Goal: Task Accomplishment & Management: Manage account settings

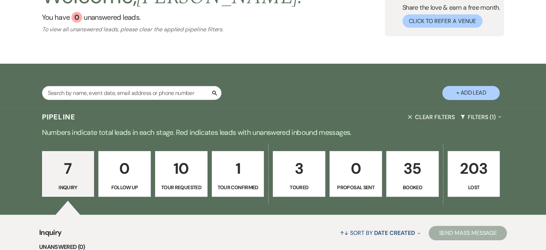
scroll to position [108, 0]
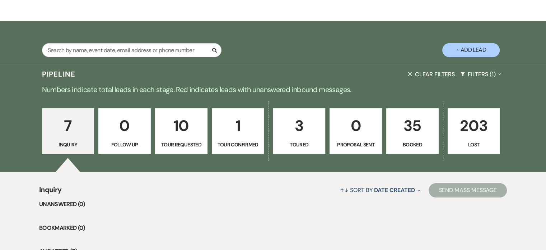
click at [237, 122] on p "1" at bounding box center [238, 125] width 43 height 24
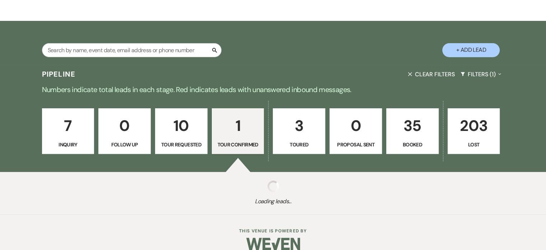
select select "4"
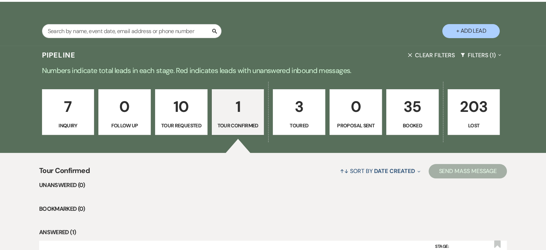
scroll to position [211, 0]
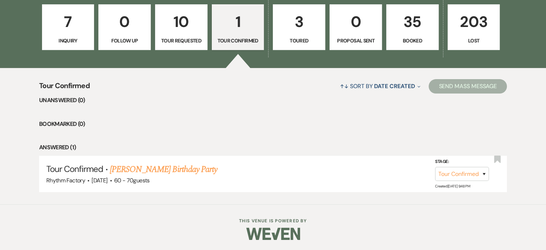
click at [302, 31] on p "3" at bounding box center [299, 22] width 43 height 24
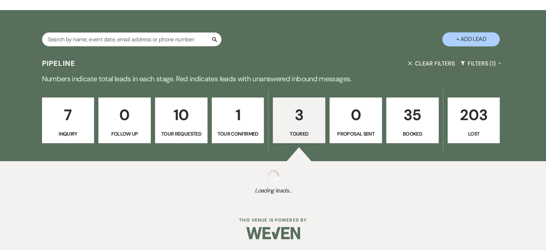
select select "5"
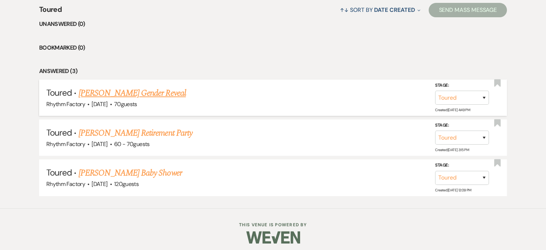
scroll to position [290, 0]
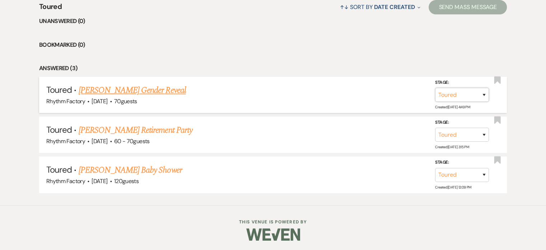
click at [483, 94] on select "Inquiry Follow Up Tour Requested Tour Confirmed Toured Proposal Sent Booked Lost" at bounding box center [462, 95] width 54 height 14
select select "8"
click at [435, 88] on select "Inquiry Follow Up Tour Requested Tour Confirmed Toured Proposal Sent Booked Lost" at bounding box center [462, 95] width 54 height 14
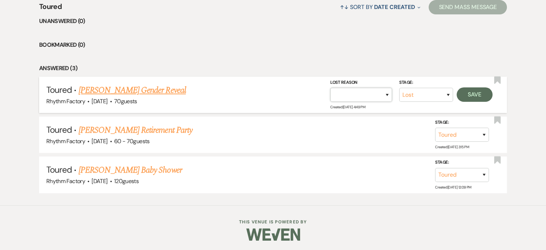
click at [387, 94] on select "Booked Elsewhere Budget Date Unavailable No Response Not a Good Match Capacity …" at bounding box center [361, 95] width 62 height 14
select select "5"
click at [330, 88] on select "Booked Elsewhere Budget Date Unavailable No Response Not a Good Match Capacity …" at bounding box center [361, 95] width 62 height 14
click at [470, 93] on button "Save" at bounding box center [475, 94] width 36 height 14
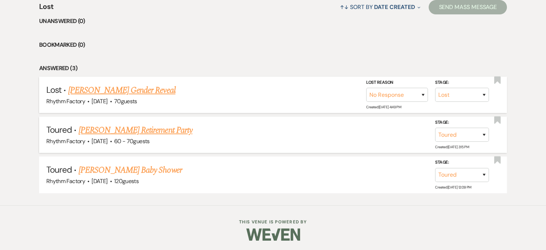
scroll to position [251, 0]
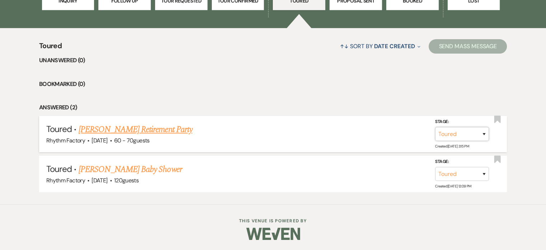
click at [483, 135] on select "Inquiry Follow Up Tour Requested Tour Confirmed Toured Proposal Sent Booked Lost" at bounding box center [462, 134] width 54 height 14
select select "8"
click at [435, 127] on select "Inquiry Follow Up Tour Requested Tour Confirmed Toured Proposal Sent Booked Lost" at bounding box center [462, 134] width 54 height 14
click at [386, 133] on select "Booked Elsewhere Budget Date Unavailable No Response Not a Good Match Capacity …" at bounding box center [361, 134] width 62 height 14
select select "5"
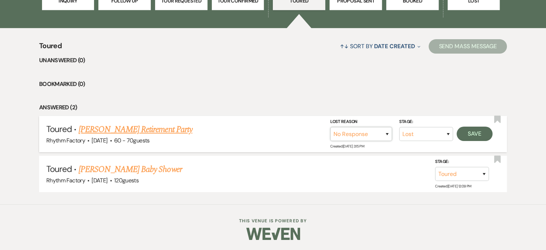
click at [330, 127] on select "Booked Elsewhere Budget Date Unavailable No Response Not a Good Match Capacity …" at bounding box center [361, 134] width 62 height 14
click at [470, 131] on button "Save" at bounding box center [475, 133] width 36 height 14
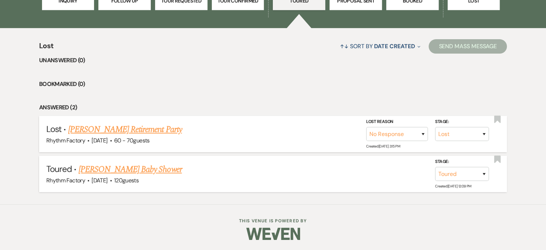
scroll to position [211, 0]
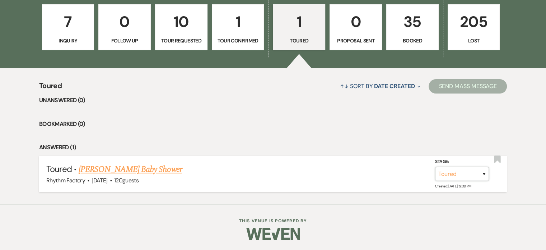
click at [485, 174] on select "Inquiry Follow Up Tour Requested Tour Confirmed Toured Proposal Sent Booked Lost" at bounding box center [462, 174] width 54 height 14
select select "8"
click at [435, 167] on select "Inquiry Follow Up Tour Requested Tour Confirmed Toured Proposal Sent Booked Lost" at bounding box center [462, 174] width 54 height 14
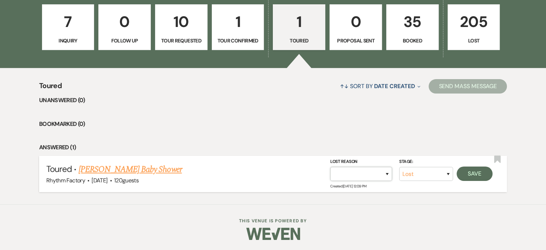
click at [390, 173] on select "Booked Elsewhere Budget Date Unavailable No Response Not a Good Match Capacity …" at bounding box center [361, 174] width 62 height 14
select select "5"
click at [330, 167] on select "Booked Elsewhere Budget Date Unavailable No Response Not a Good Match Capacity …" at bounding box center [361, 174] width 62 height 14
click at [478, 174] on button "Save" at bounding box center [475, 173] width 36 height 14
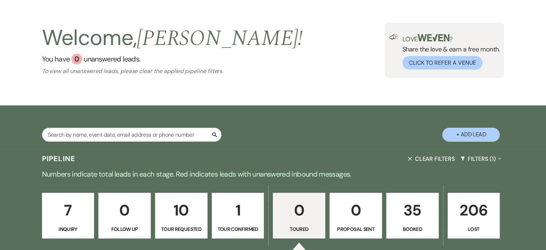
scroll to position [36, 0]
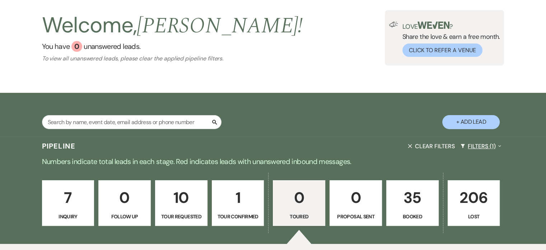
click at [496, 144] on button "Filters (1) Expand" at bounding box center [481, 145] width 47 height 19
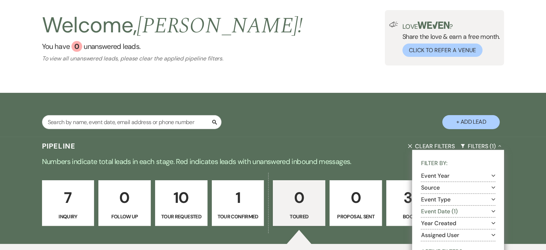
click at [493, 175] on icon "Expand" at bounding box center [494, 175] width 4 height 6
click at [537, 157] on div "Pipeline Clear Filters Filters (1) Collapse Filter By: Event Year Collapse 1926…" at bounding box center [273, 219] width 546 height 167
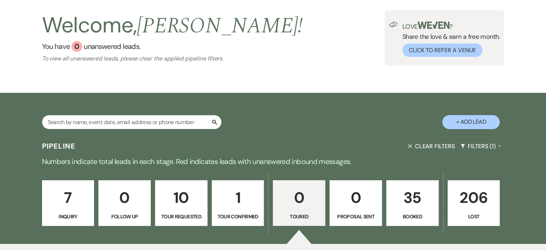
click at [411, 145] on icon "button" at bounding box center [410, 146] width 4 height 4
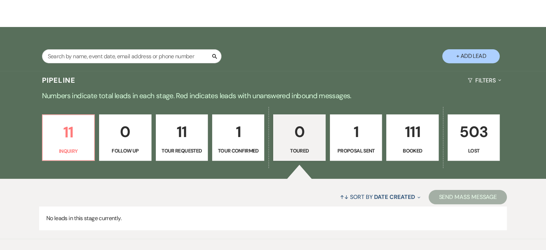
scroll to position [136, 0]
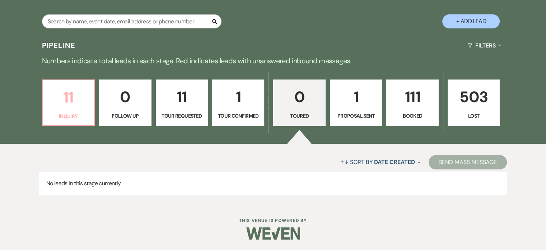
click at [82, 99] on p "11" at bounding box center [68, 97] width 43 height 24
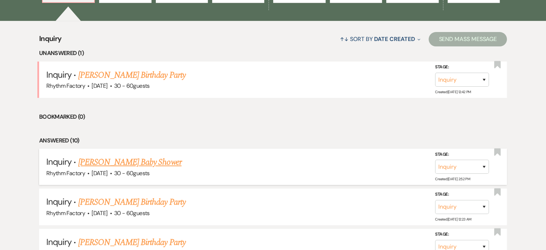
scroll to position [280, 0]
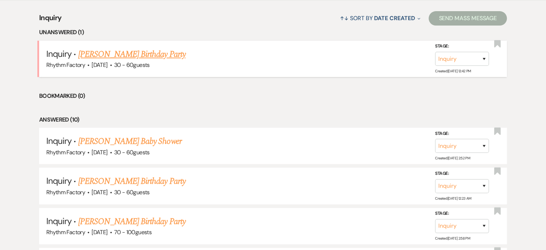
click at [130, 52] on link "[PERSON_NAME] Birthday Party" at bounding box center [131, 54] width 107 height 13
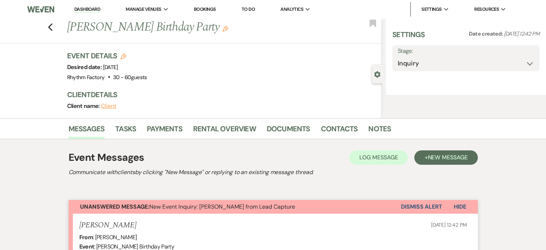
select select "4"
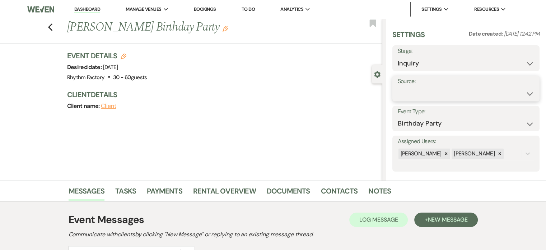
click at [521, 92] on select "Weven Venue Website Instagram Facebook Pinterest Google The Knot Wedding Wire H…" at bounding box center [466, 94] width 136 height 14
select select "12"
click at [398, 87] on select "Weven Venue Website Instagram Facebook Pinterest Google The Knot Wedding Wire H…" at bounding box center [466, 94] width 136 height 14
click at [510, 89] on button "Save" at bounding box center [519, 88] width 40 height 14
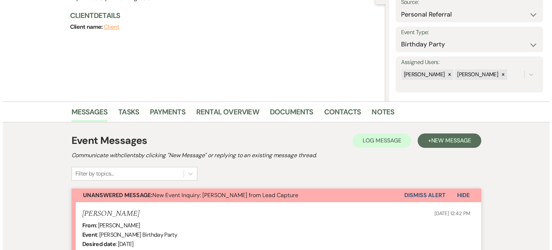
scroll to position [8, 0]
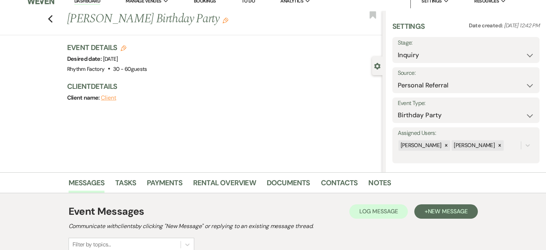
click at [126, 48] on icon "Edit" at bounding box center [124, 48] width 6 height 6
select select "789"
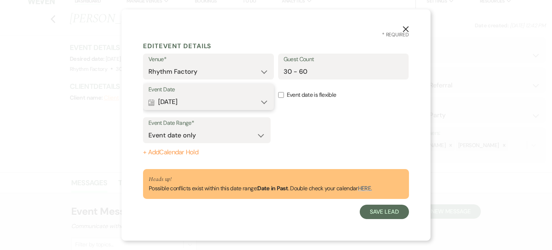
click at [263, 101] on button "Calendar [DATE] Expand" at bounding box center [208, 102] width 120 height 14
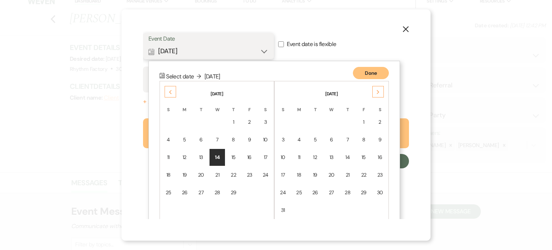
scroll to position [60, 0]
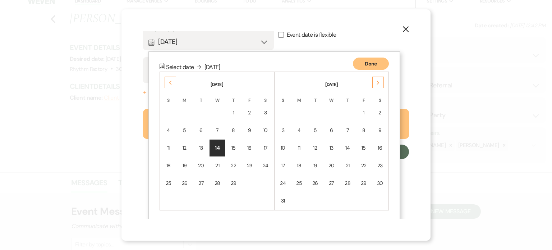
click at [379, 84] on icon "Next" at bounding box center [378, 82] width 4 height 4
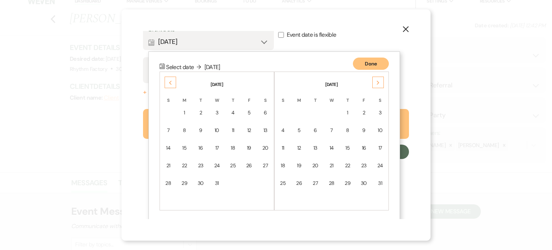
click at [379, 84] on icon "Next" at bounding box center [378, 82] width 4 height 4
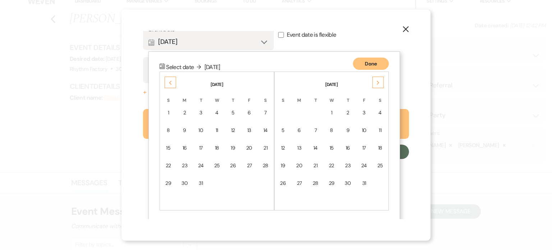
click at [379, 84] on icon "Next" at bounding box center [378, 82] width 4 height 4
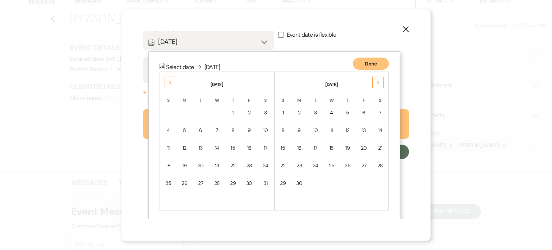
click at [379, 84] on icon "Next" at bounding box center [378, 82] width 4 height 4
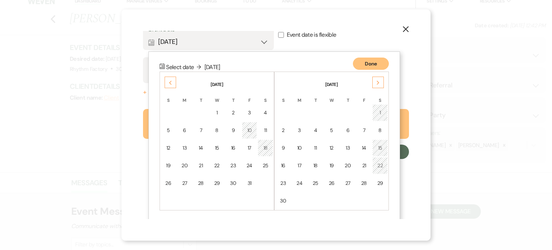
click at [379, 84] on icon "Next" at bounding box center [378, 82] width 4 height 4
click at [266, 129] on div "14" at bounding box center [265, 130] width 6 height 8
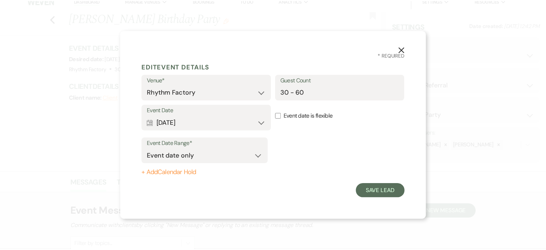
scroll to position [0, 0]
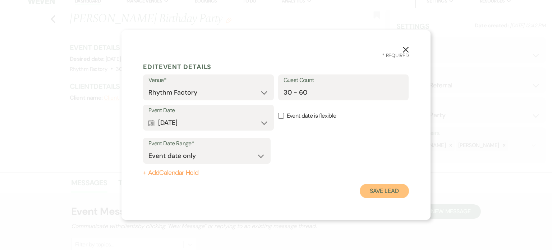
click at [389, 189] on button "Save Lead" at bounding box center [383, 190] width 49 height 14
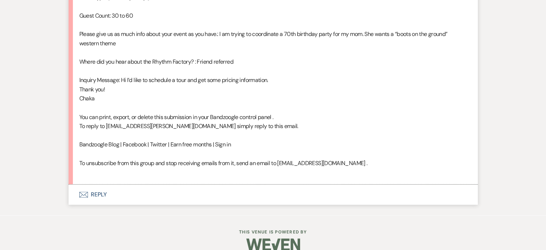
scroll to position [511, 0]
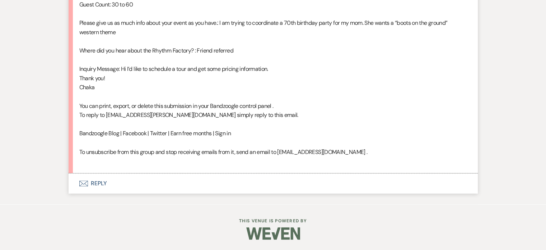
click at [101, 181] on button "Envelope Reply" at bounding box center [273, 183] width 409 height 20
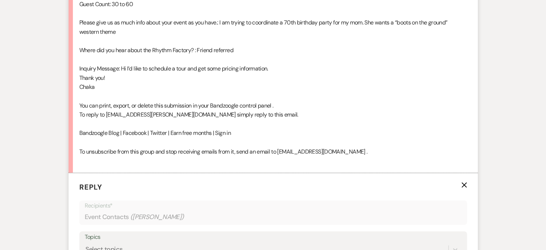
scroll to position [633, 0]
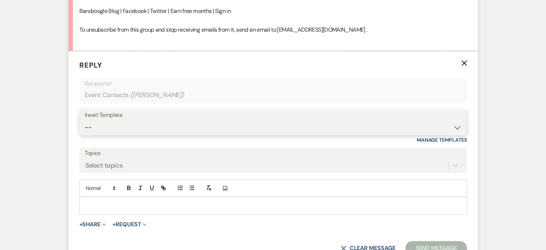
click at [457, 127] on select "-- Available Date I want PRICE More detail to give price Use our decor Wedding …" at bounding box center [273, 127] width 377 height 14
click at [85, 120] on select "-- Available Date I want PRICE More detail to give price Use our decor Wedding …" at bounding box center [273, 127] width 377 height 14
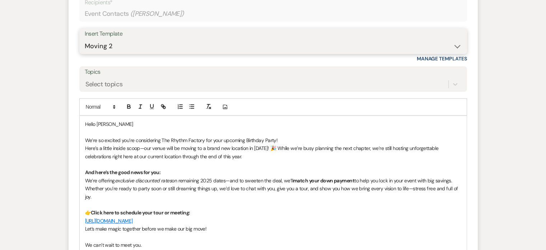
scroll to position [669, 0]
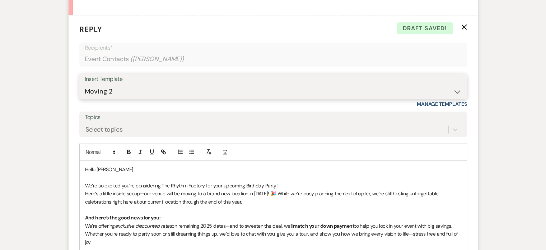
click at [459, 92] on select "-- Available Date I want PRICE More detail to give price Use our decor Wedding …" at bounding box center [273, 91] width 377 height 14
select select "5624"
click at [85, 84] on select "-- Available Date I want PRICE More detail to give price Use our decor Wedding …" at bounding box center [273, 91] width 377 height 14
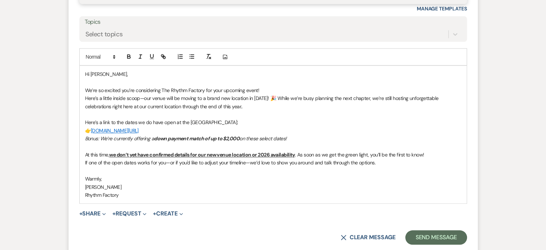
scroll to position [813, 0]
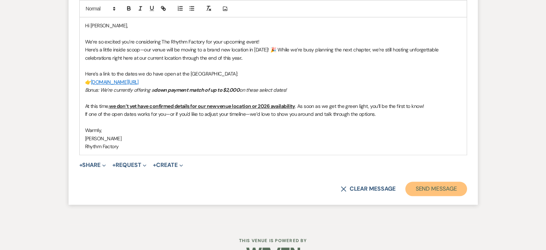
click at [436, 187] on button "Send Message" at bounding box center [435, 188] width 61 height 14
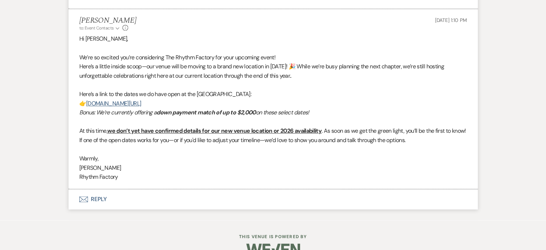
scroll to position [664, 0]
